Goal: Check status: Check status

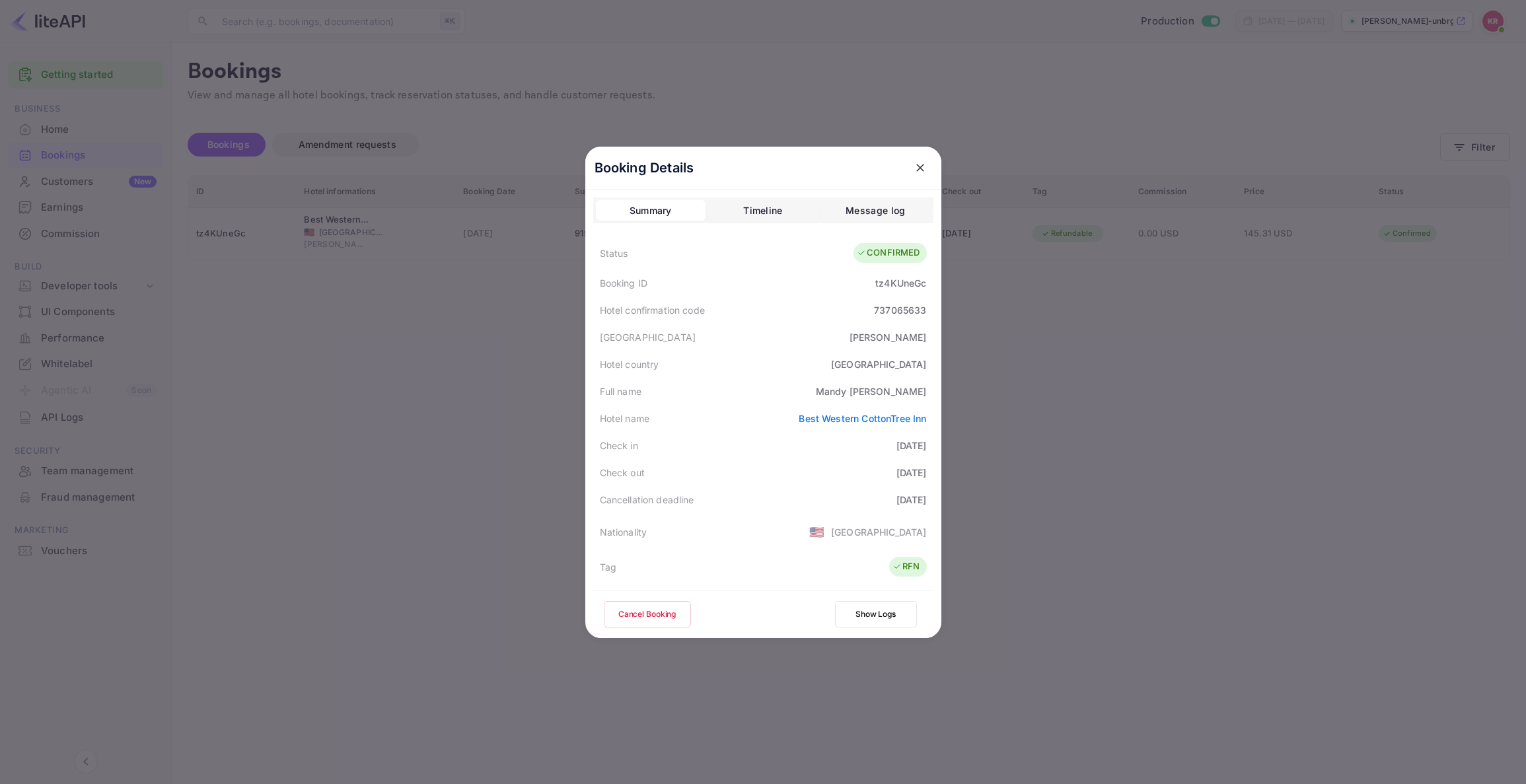
click at [918, 167] on icon "close" at bounding box center [920, 167] width 8 height 8
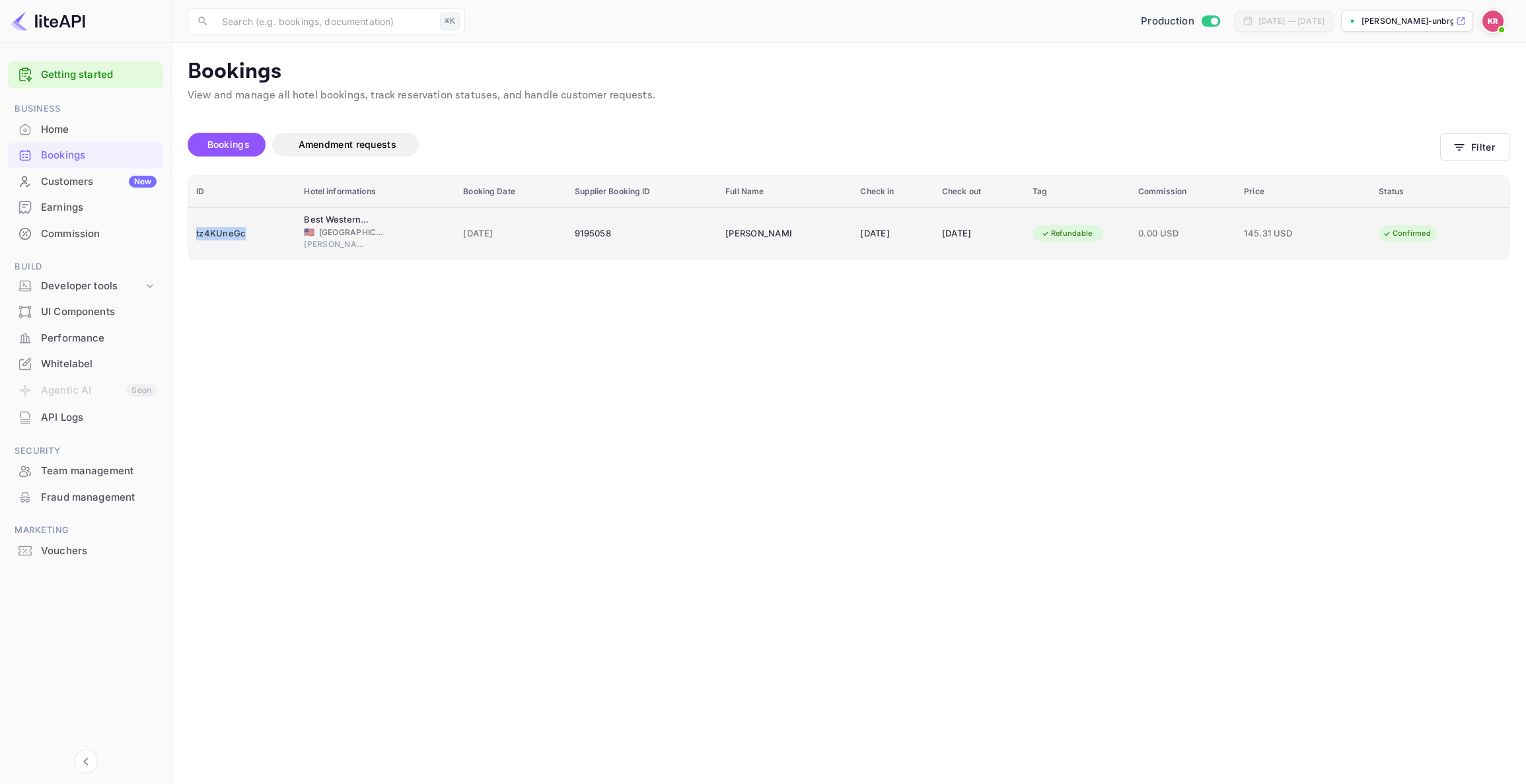
drag, startPoint x: 249, startPoint y: 232, endPoint x: 196, endPoint y: 233, distance: 53.0
click at [196, 233] on div "tz4KUneGc" at bounding box center [242, 234] width 92 height 21
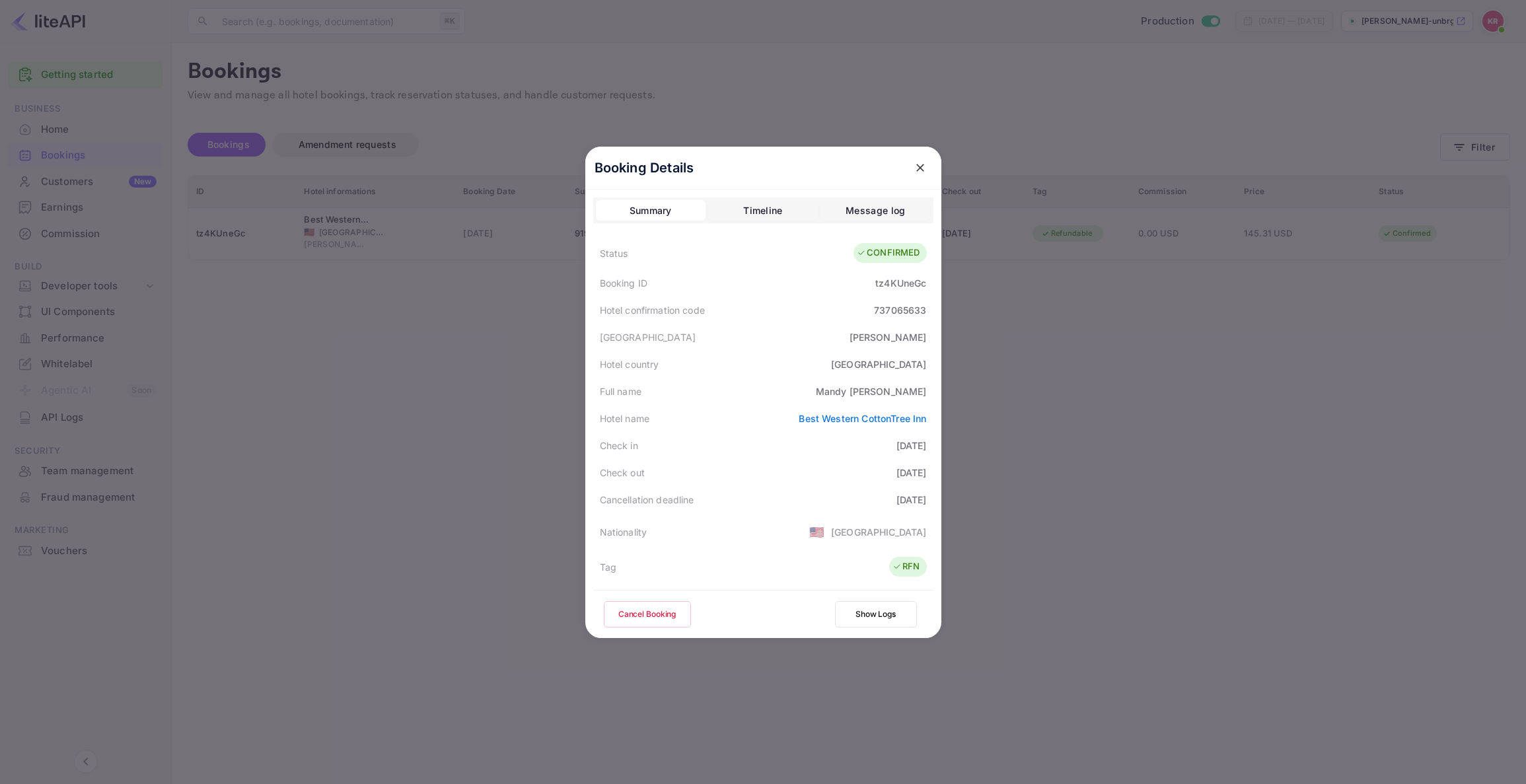
click at [872, 284] on div "Booking ID tz4KUneGc" at bounding box center [763, 283] width 340 height 27
drag, startPoint x: 872, startPoint y: 284, endPoint x: 928, endPoint y: 281, distance: 56.1
click at [928, 281] on div "Booking ID tz4KUneGc" at bounding box center [763, 283] width 340 height 27
copy div "tz4KUneGc"
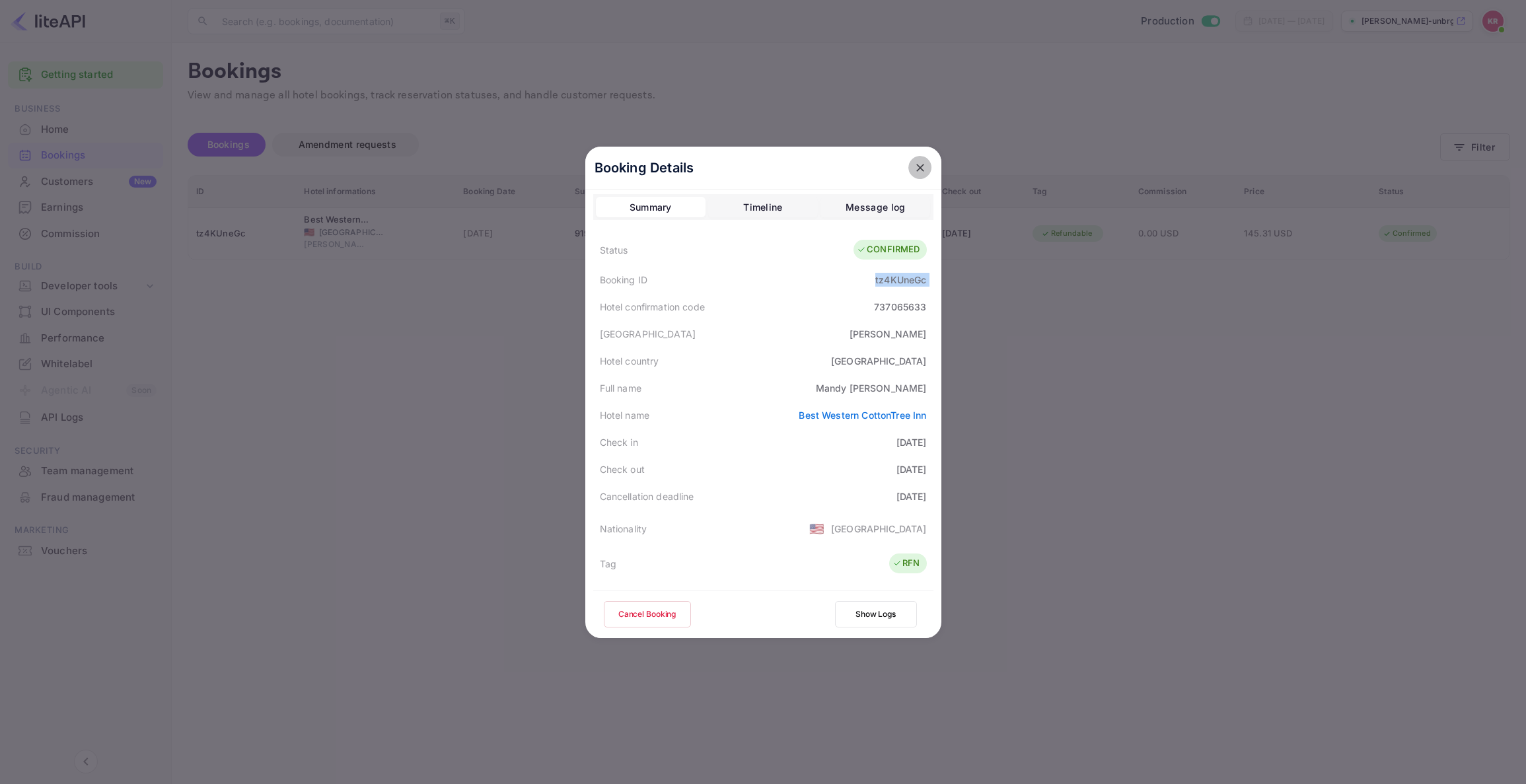
click at [920, 165] on icon "close" at bounding box center [920, 167] width 13 height 13
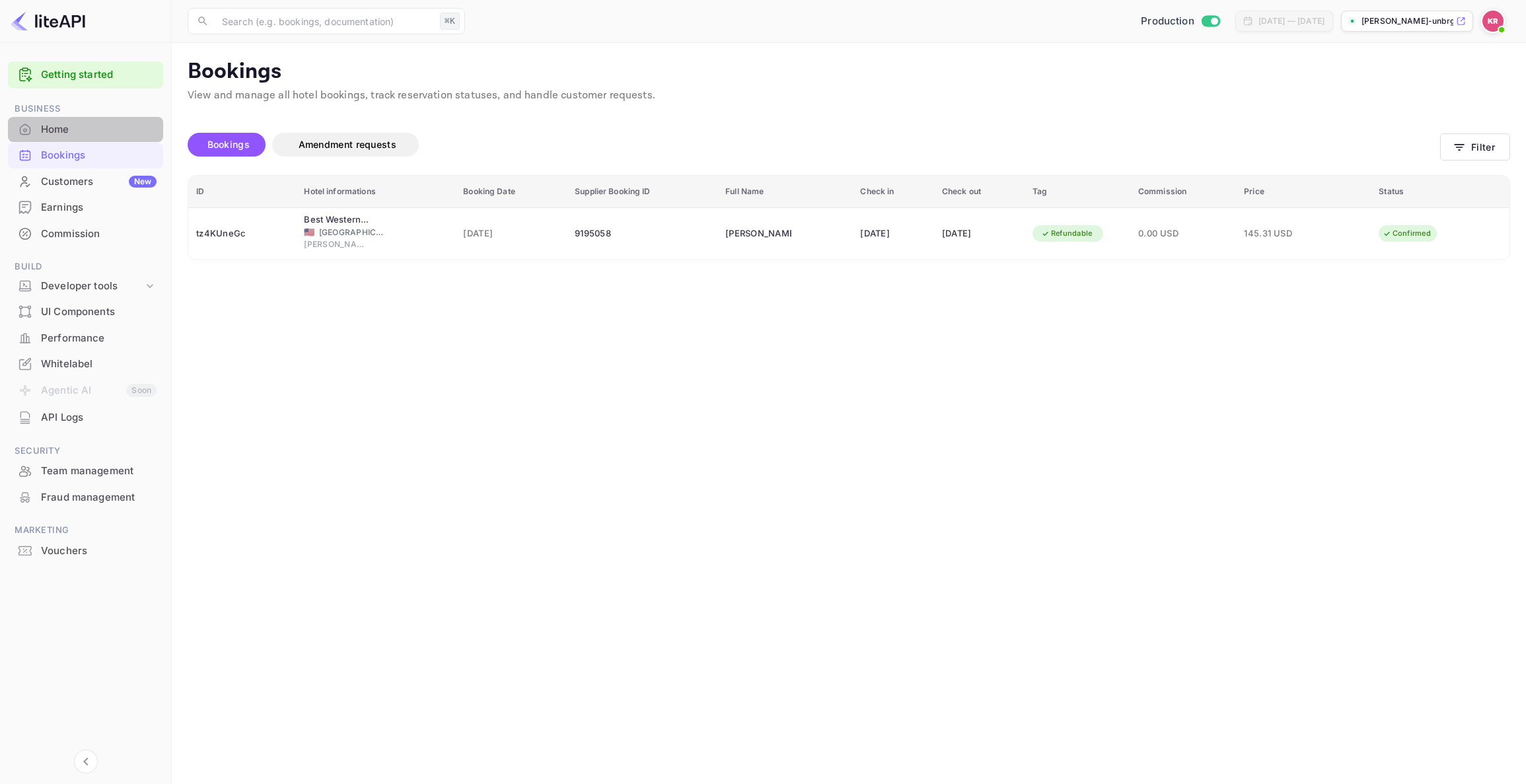
click at [59, 126] on div "Home" at bounding box center [99, 130] width 115 height 15
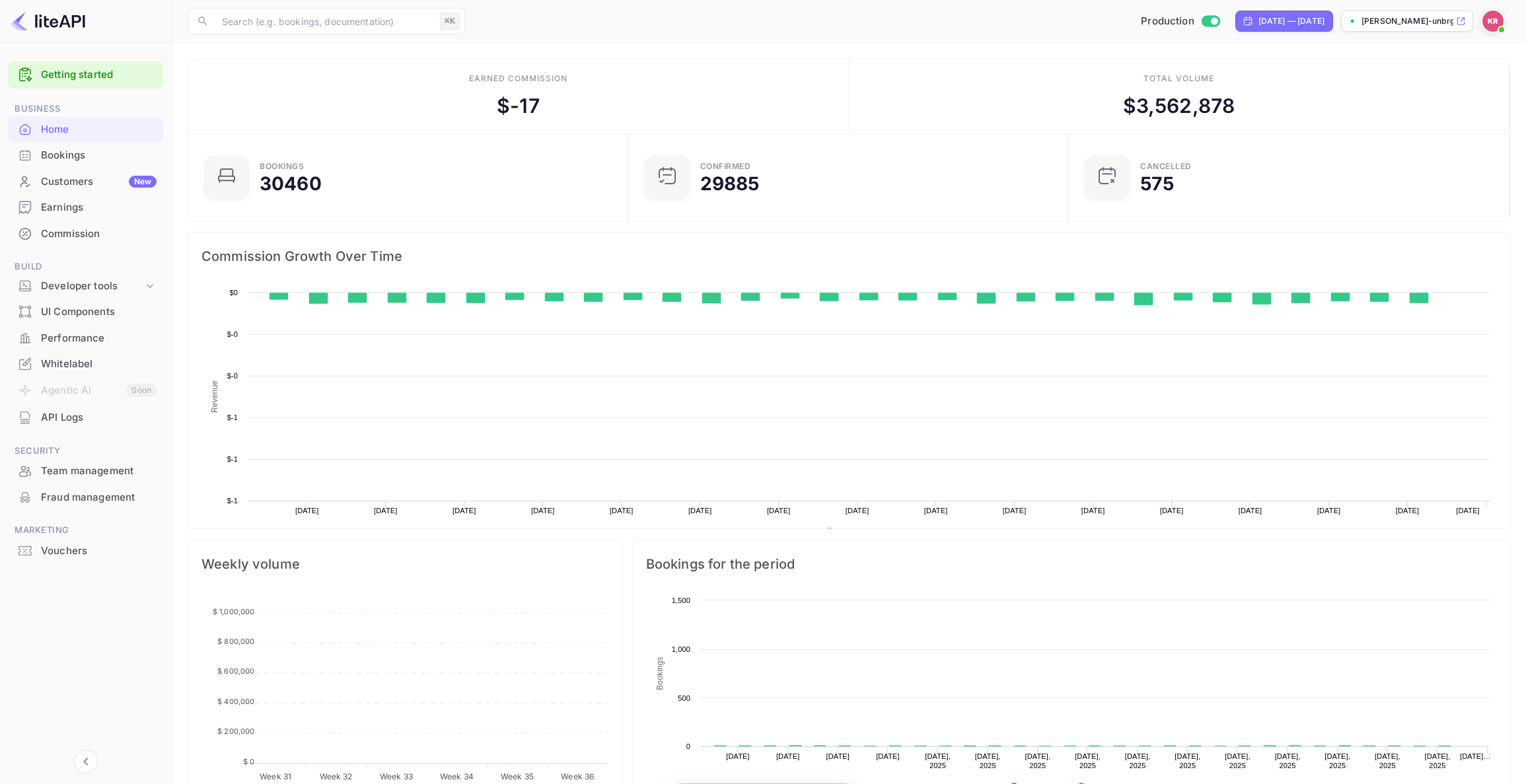
scroll to position [215, 433]
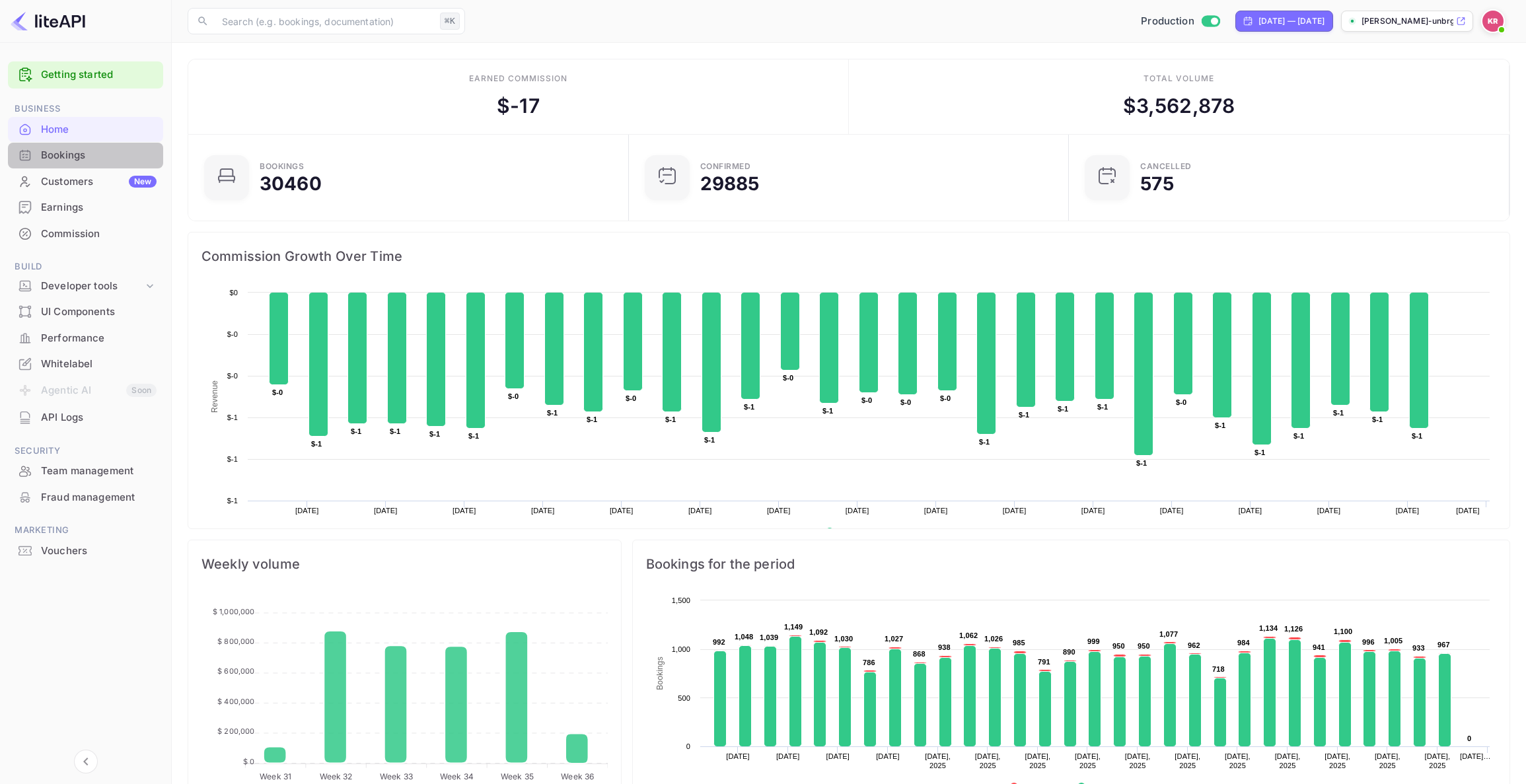
click at [62, 157] on div "Bookings" at bounding box center [99, 156] width 115 height 15
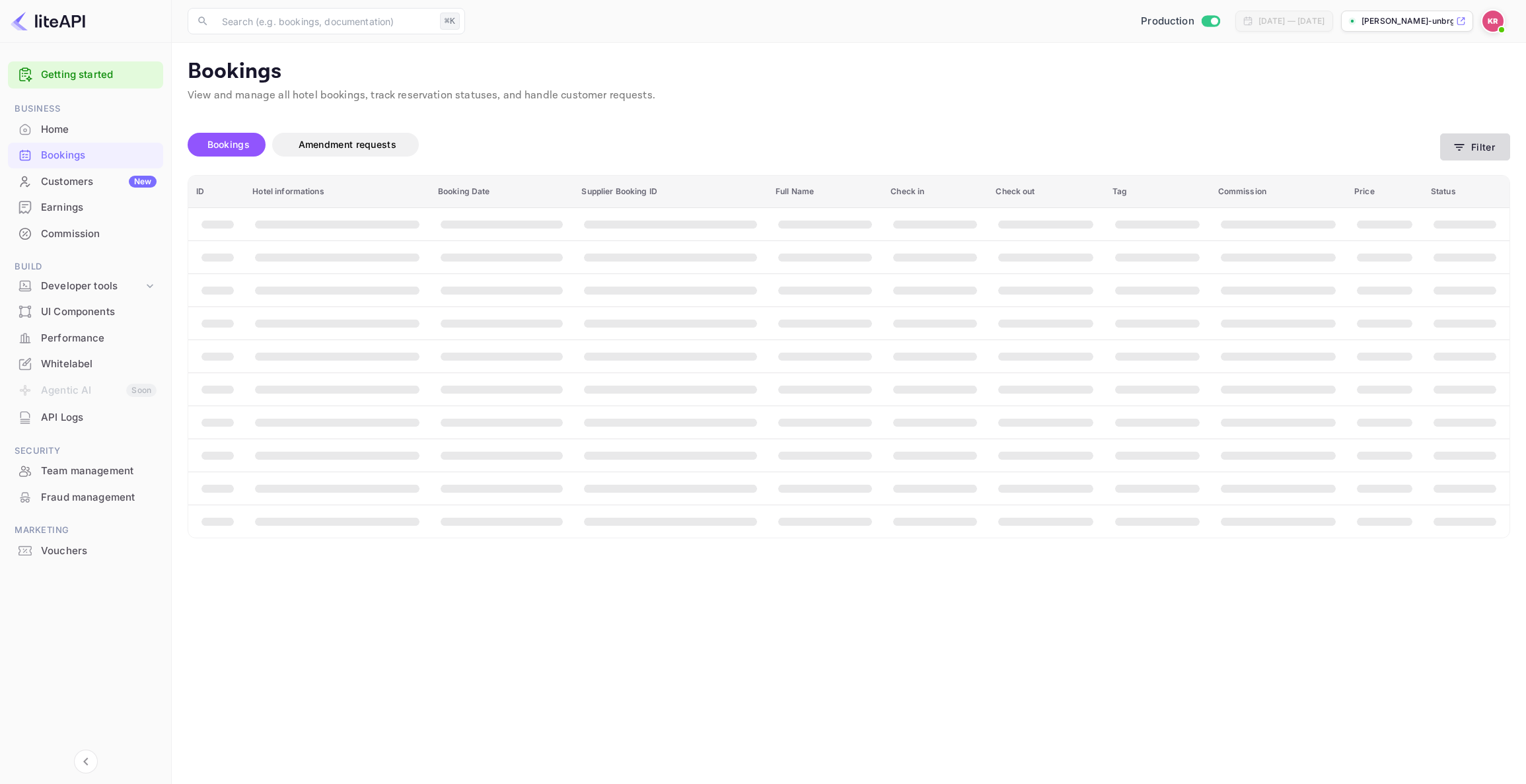
click at [1471, 144] on button "Filter" at bounding box center [1475, 147] width 70 height 27
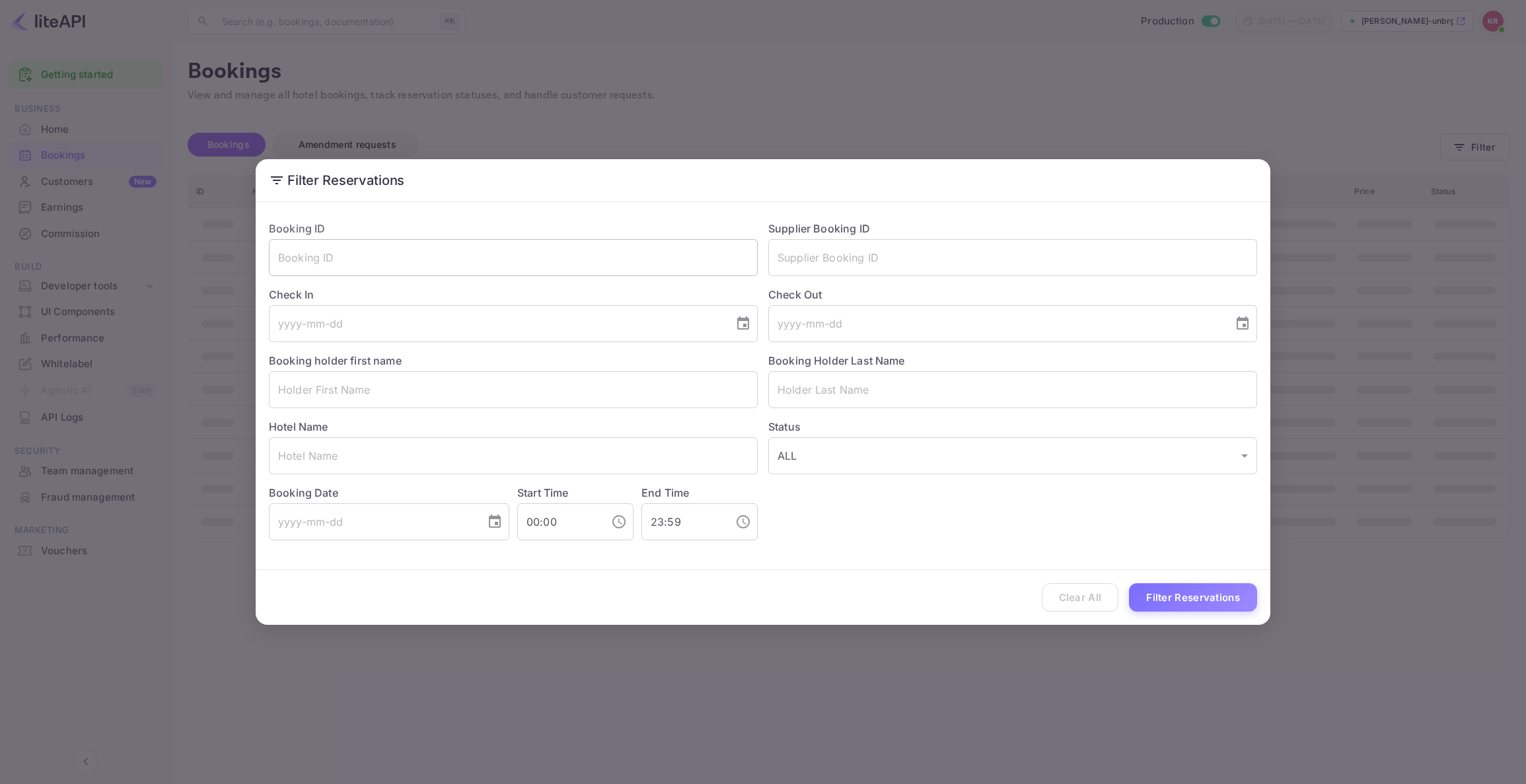
click at [317, 260] on input "text" at bounding box center [513, 258] width 489 height 37
paste input "tz4KUneGc"
type input "tz4KUneGc"
click at [1208, 601] on button "Filter Reservations" at bounding box center [1194, 598] width 128 height 28
